Goal: Transaction & Acquisition: Purchase product/service

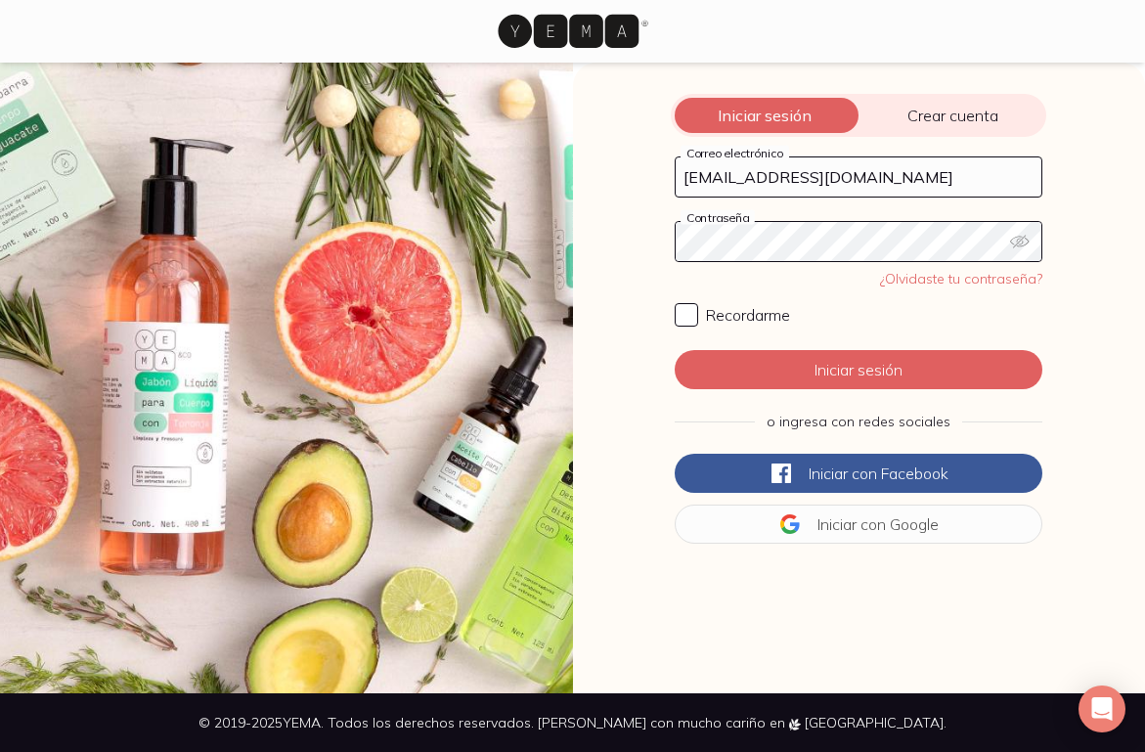
click at [858, 370] on button "Iniciar sesión" at bounding box center [859, 369] width 368 height 39
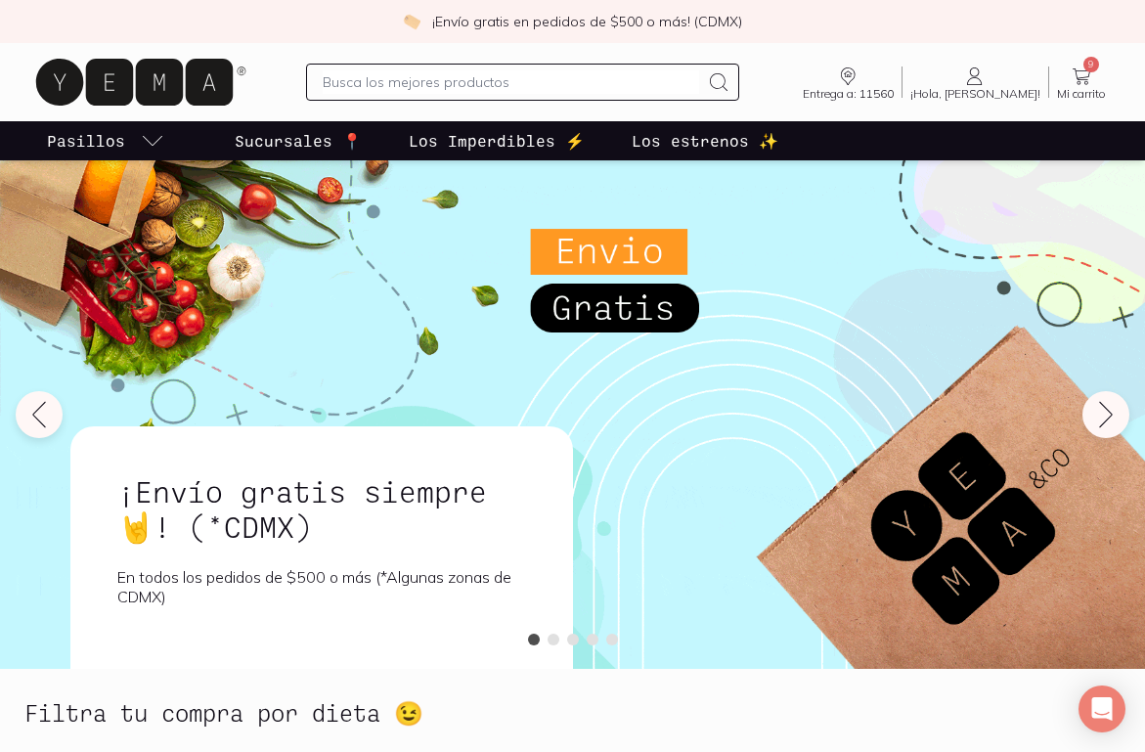
click at [1087, 74] on icon at bounding box center [1081, 76] width 23 height 23
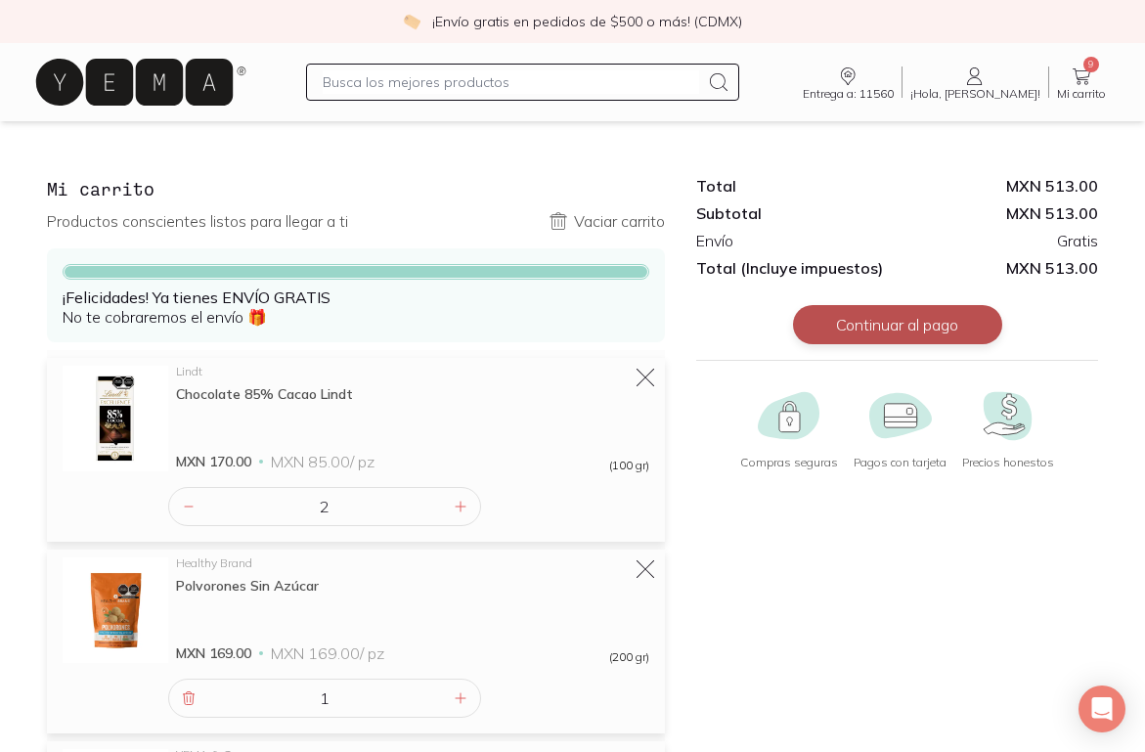
click at [914, 321] on button "Continuar al pago" at bounding box center [897, 324] width 209 height 39
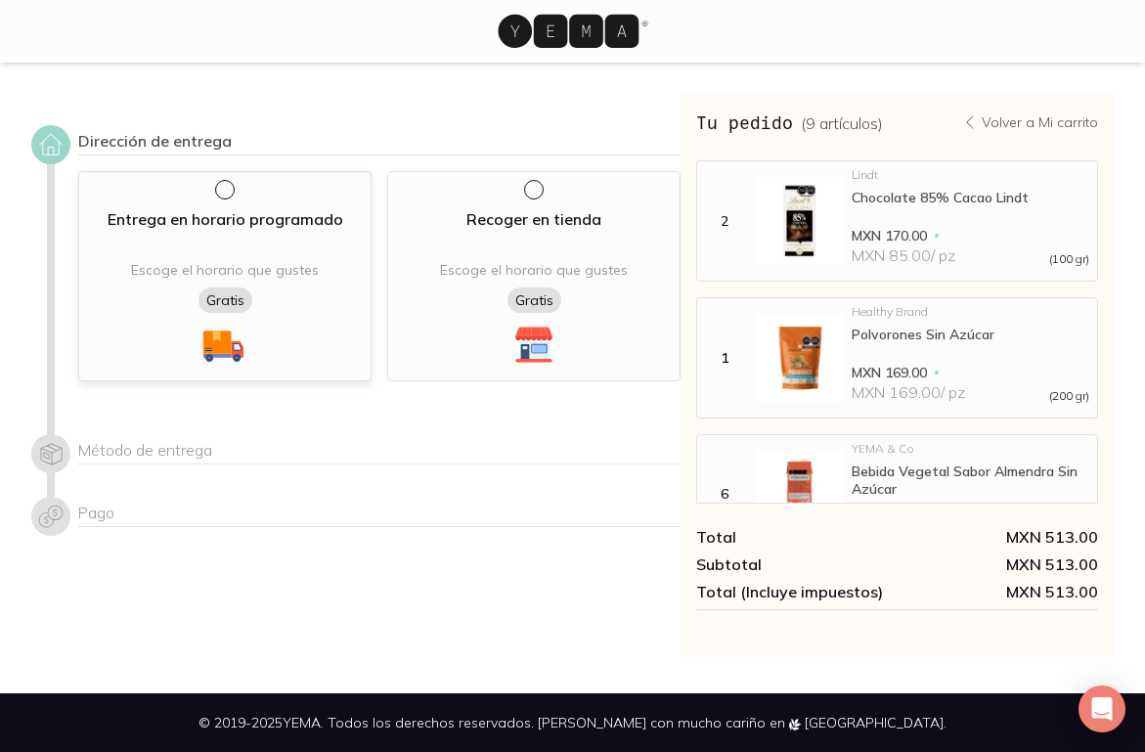
click at [224, 183] on input "radio" at bounding box center [223, 188] width 16 height 16
radio input "true"
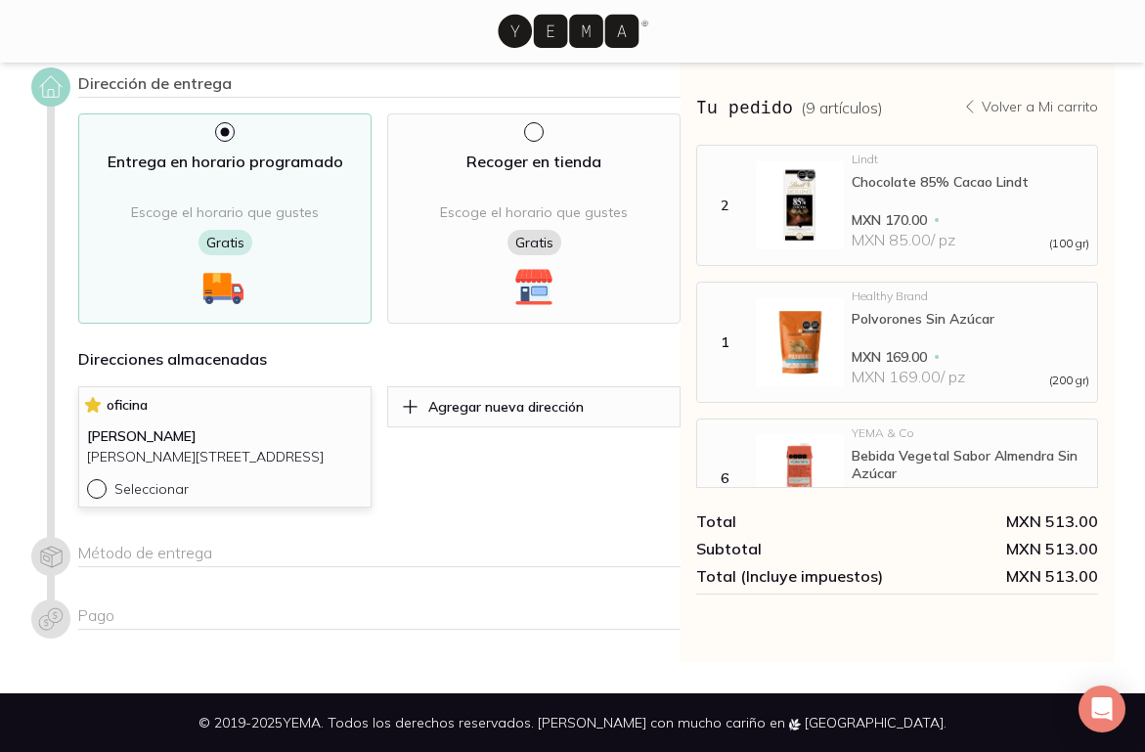
click at [95, 496] on div at bounding box center [100, 489] width 27 height 20
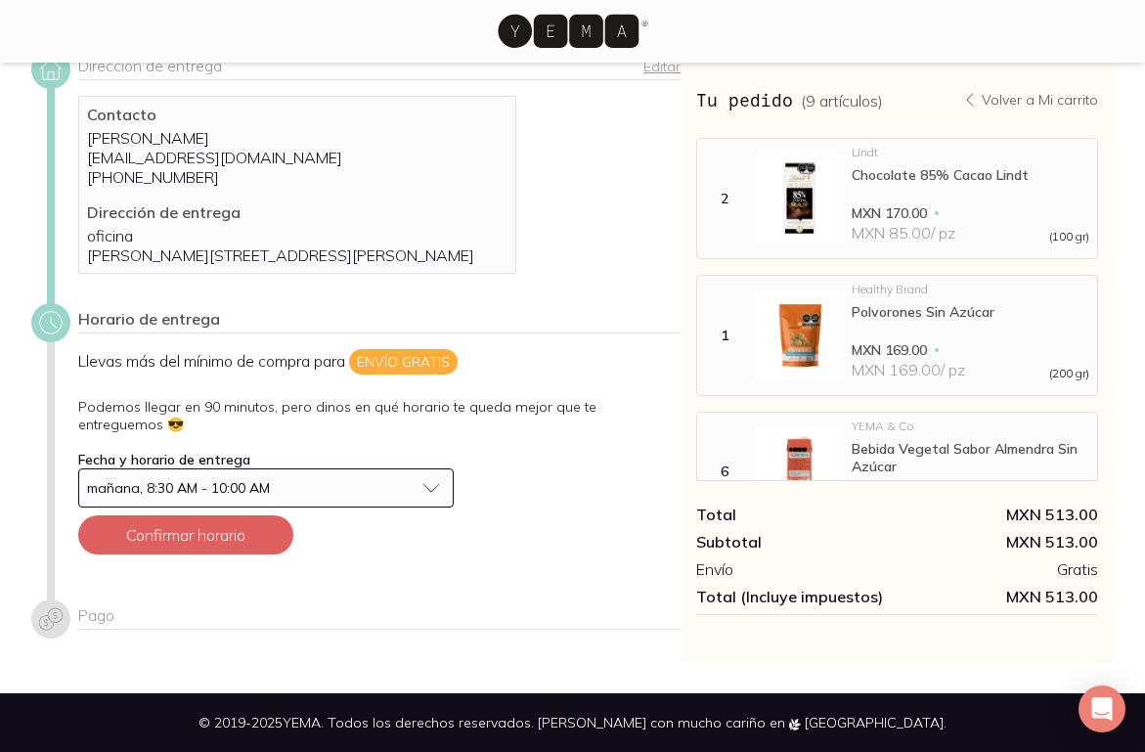
scroll to position [77, 0]
click at [432, 491] on button "mañana, 8:30 AM - 10:00 AM" at bounding box center [265, 487] width 375 height 39
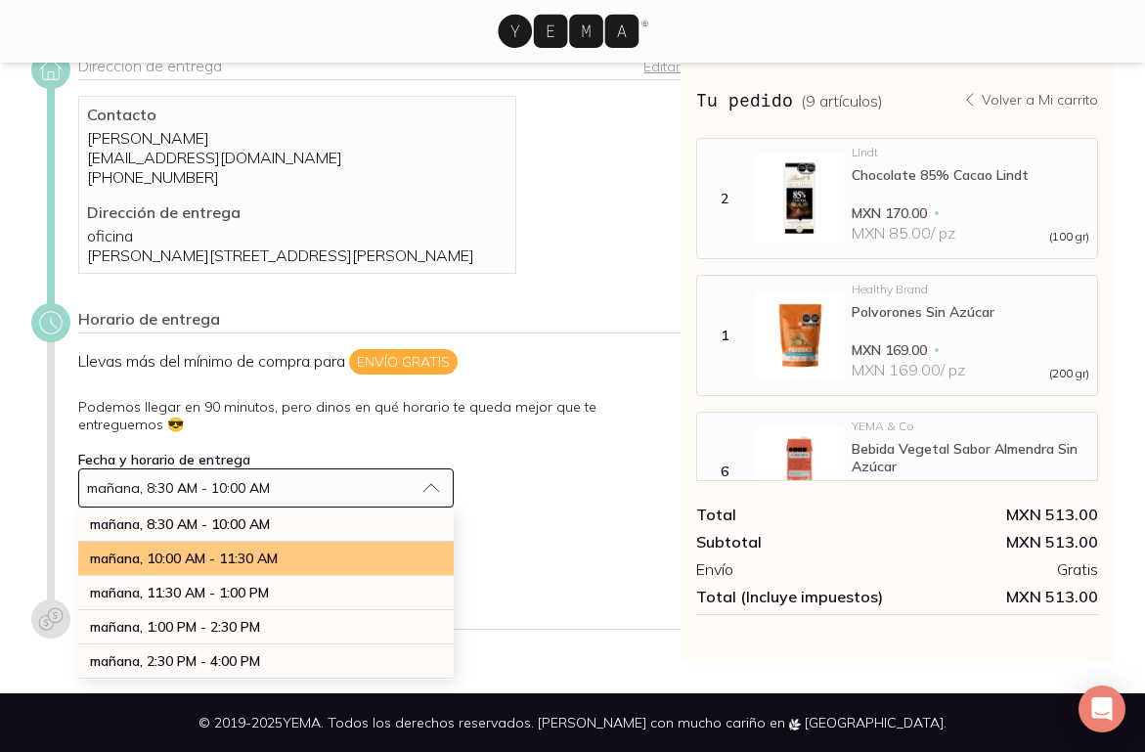
click at [369, 555] on div "mañana, 10:00 AM - 11:30 AM" at bounding box center [265, 559] width 375 height 34
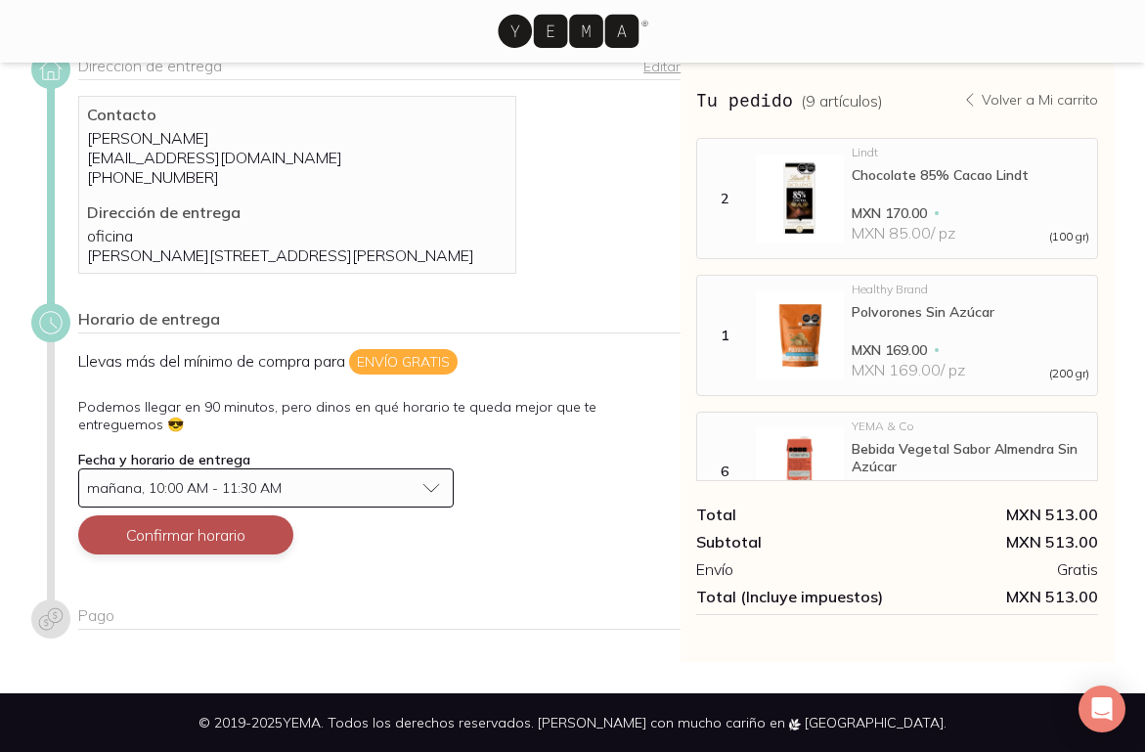
click at [197, 545] on button "Confirmar horario" at bounding box center [185, 534] width 215 height 39
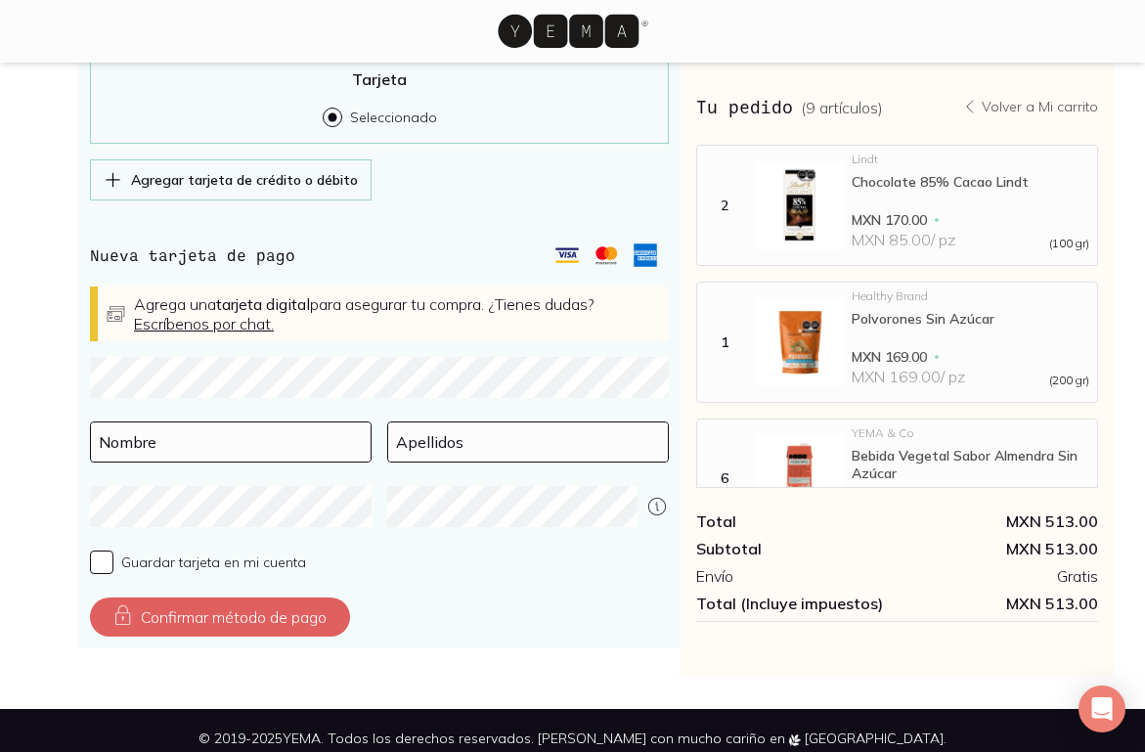
scroll to position [646, 0]
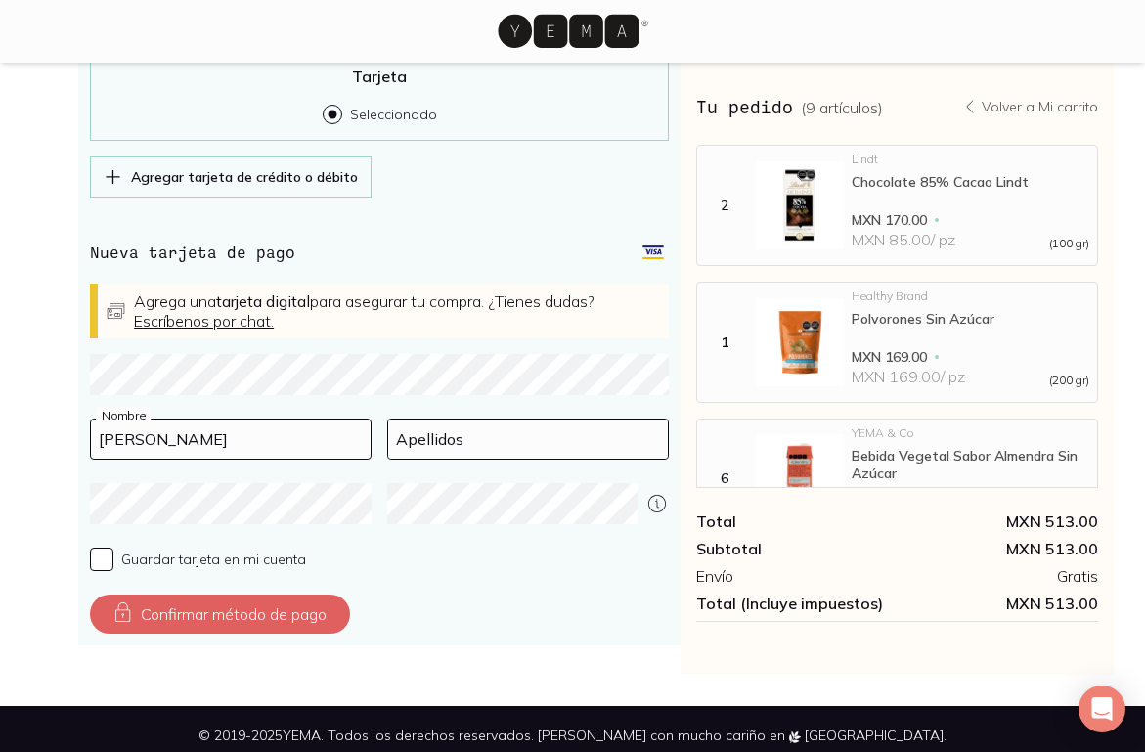
type input "[PERSON_NAME]"
click at [436, 454] on input at bounding box center [528, 438] width 280 height 39
click at [464, 459] on input "[PERSON_NAME] estada" at bounding box center [528, 438] width 280 height 39
type input "[PERSON_NAME]"
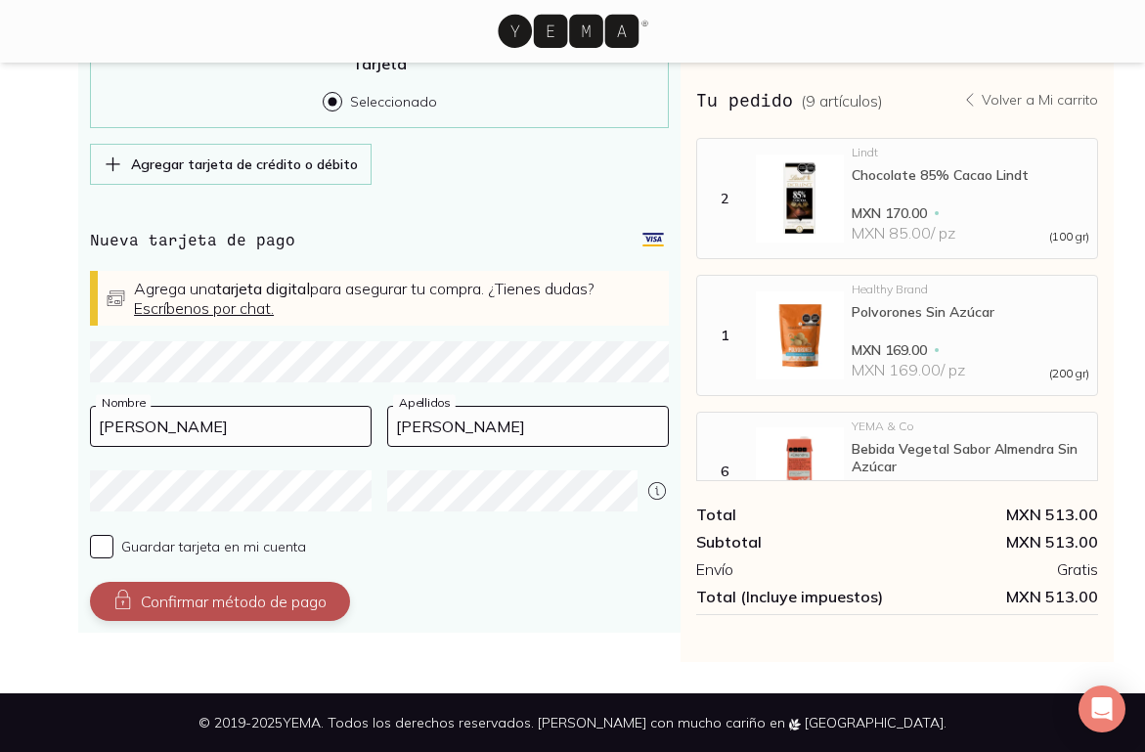
scroll to position [679, 0]
click at [291, 599] on button "Confirmar método de pago" at bounding box center [220, 601] width 260 height 39
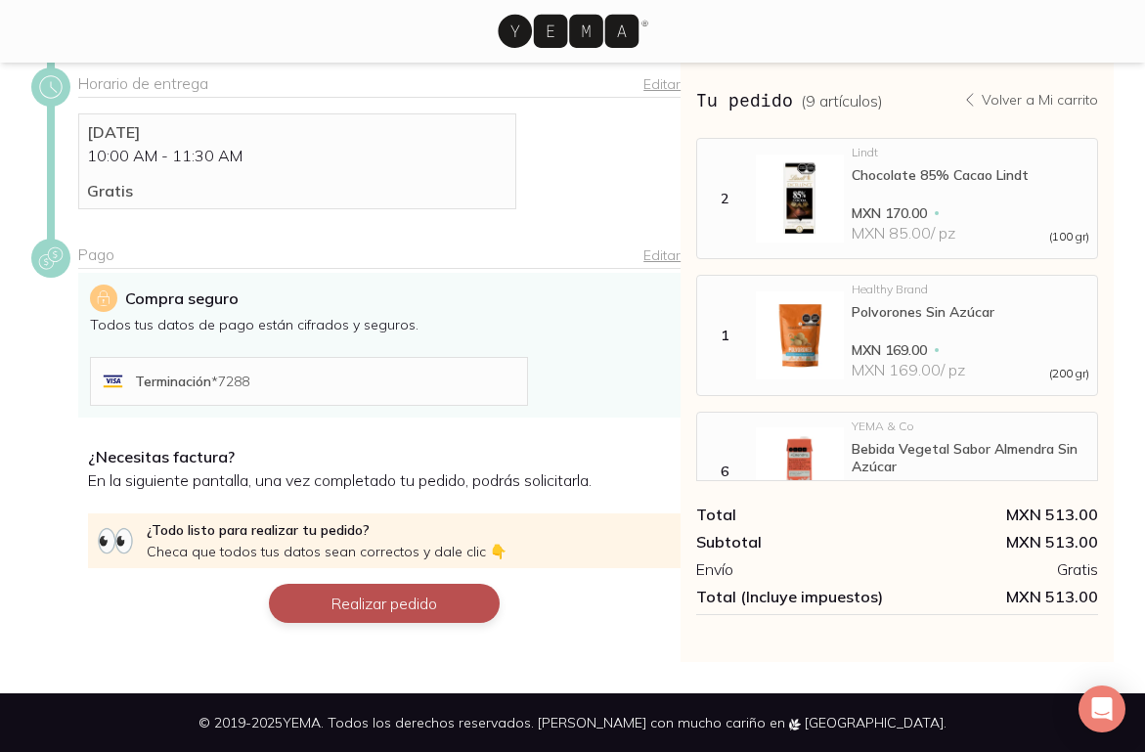
scroll to position [330, 0]
click at [383, 592] on button "Realizar pedido" at bounding box center [384, 603] width 231 height 39
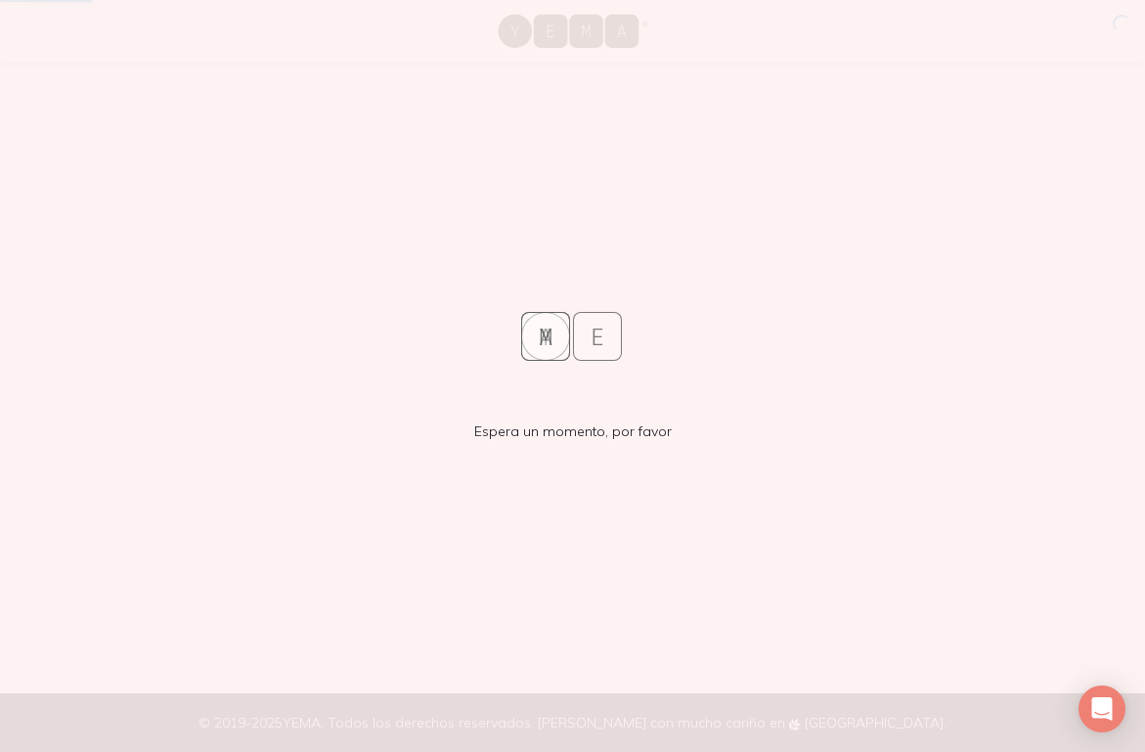
scroll to position [0, 0]
